Goal: Information Seeking & Learning: Compare options

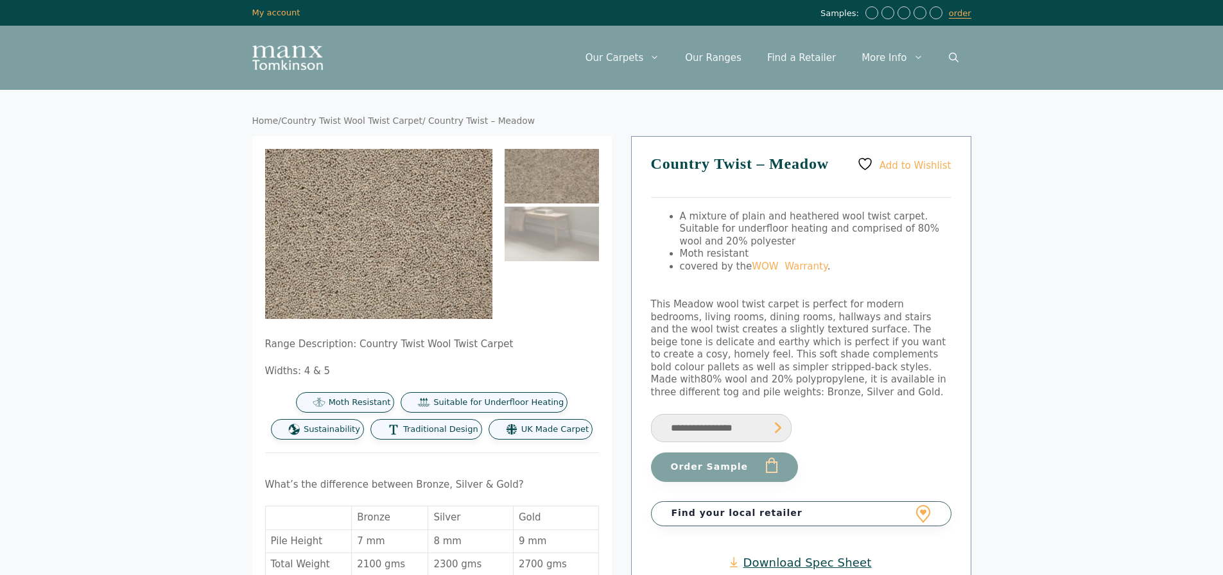
click at [571, 178] on img at bounding box center [552, 176] width 94 height 55
click at [551, 235] on img at bounding box center [552, 234] width 94 height 55
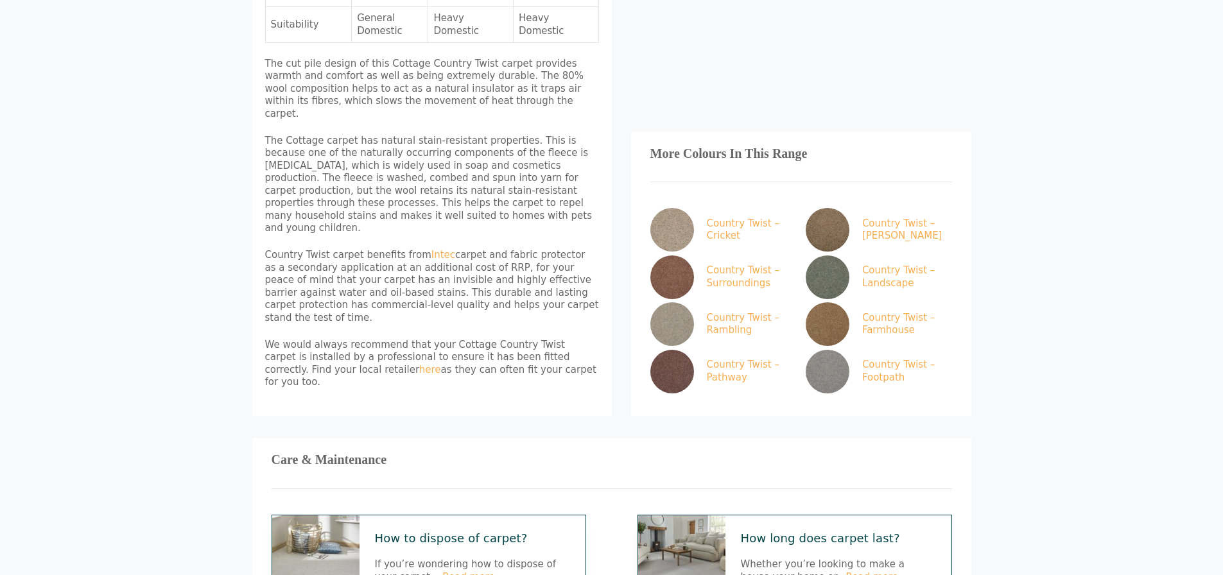
scroll to position [770, 0]
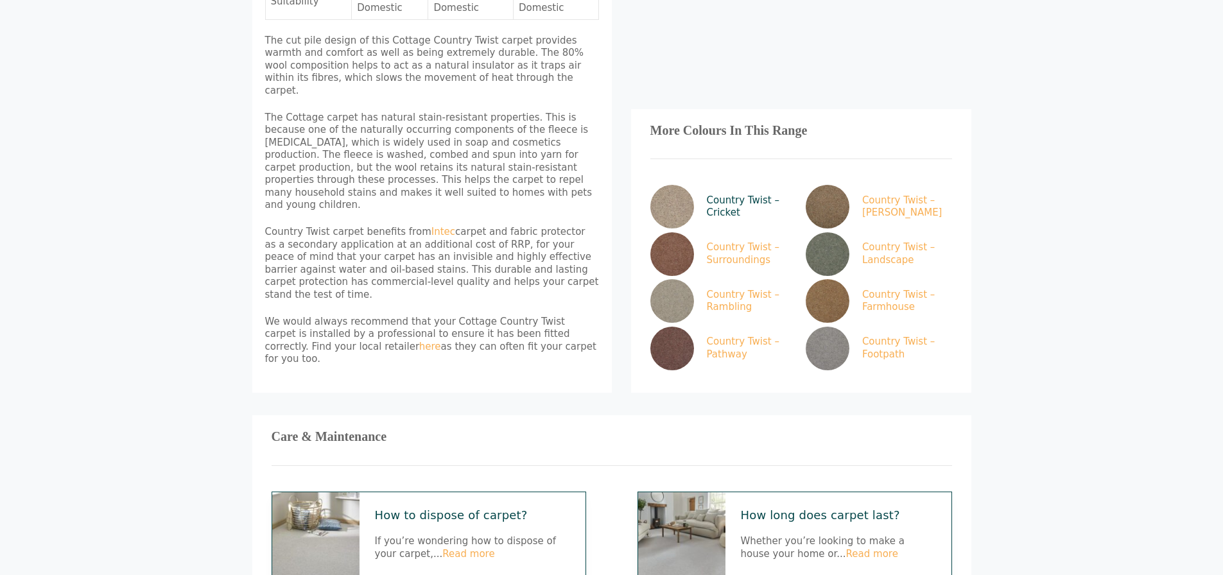
click at [733, 185] on link "Country Twist – Cricket" at bounding box center [720, 207] width 141 height 44
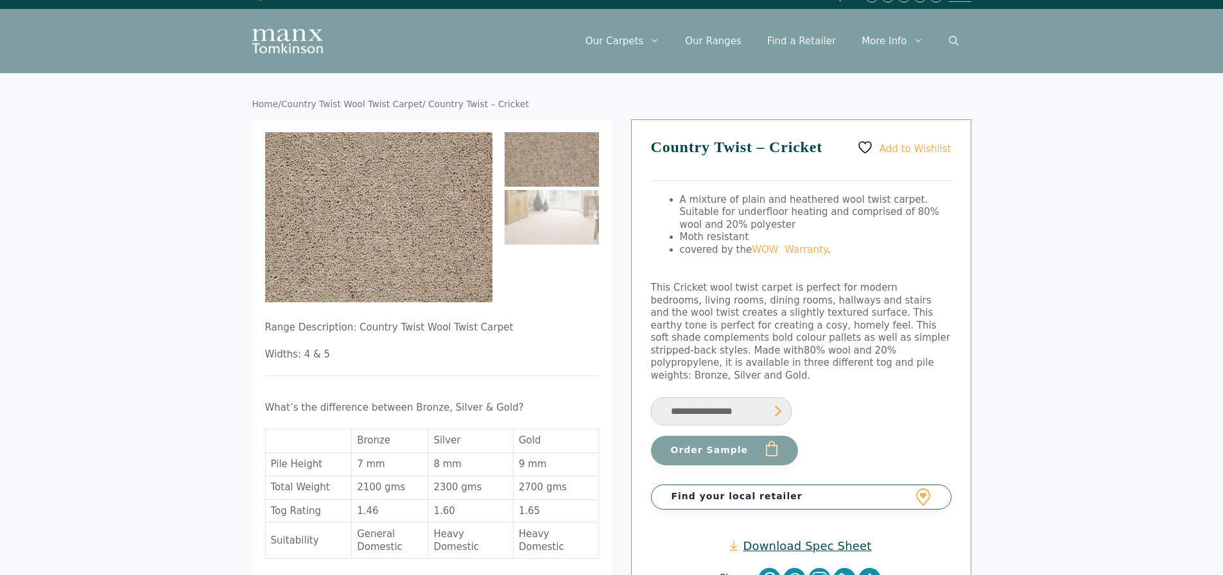
scroll to position [449, 0]
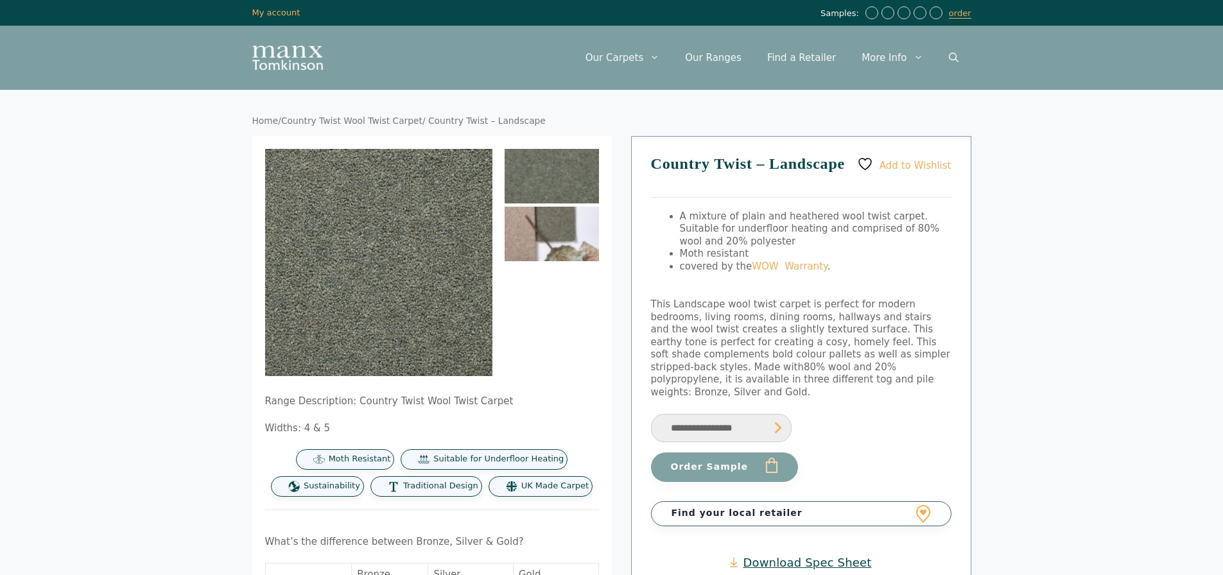
click at [542, 232] on img at bounding box center [552, 234] width 94 height 55
